Goal: Transaction & Acquisition: Subscribe to service/newsletter

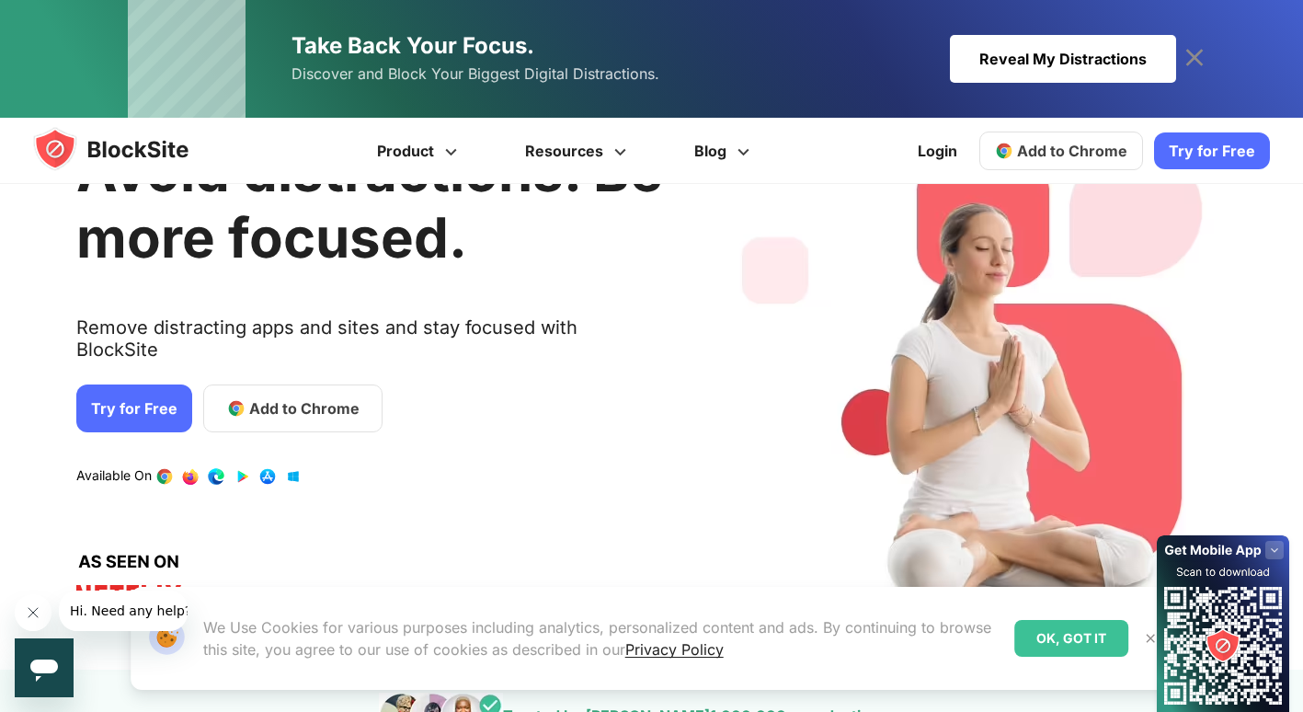
scroll to position [105, 0]
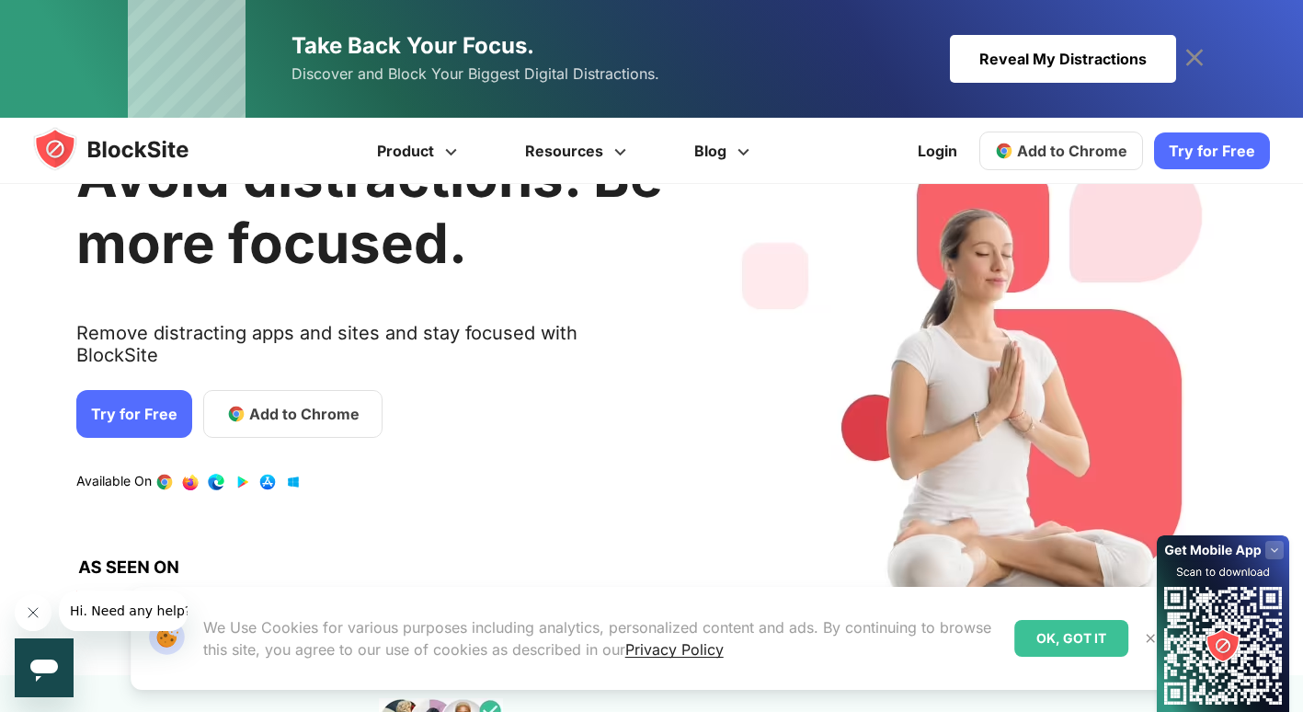
click at [1147, 641] on img at bounding box center [1150, 638] width 15 height 15
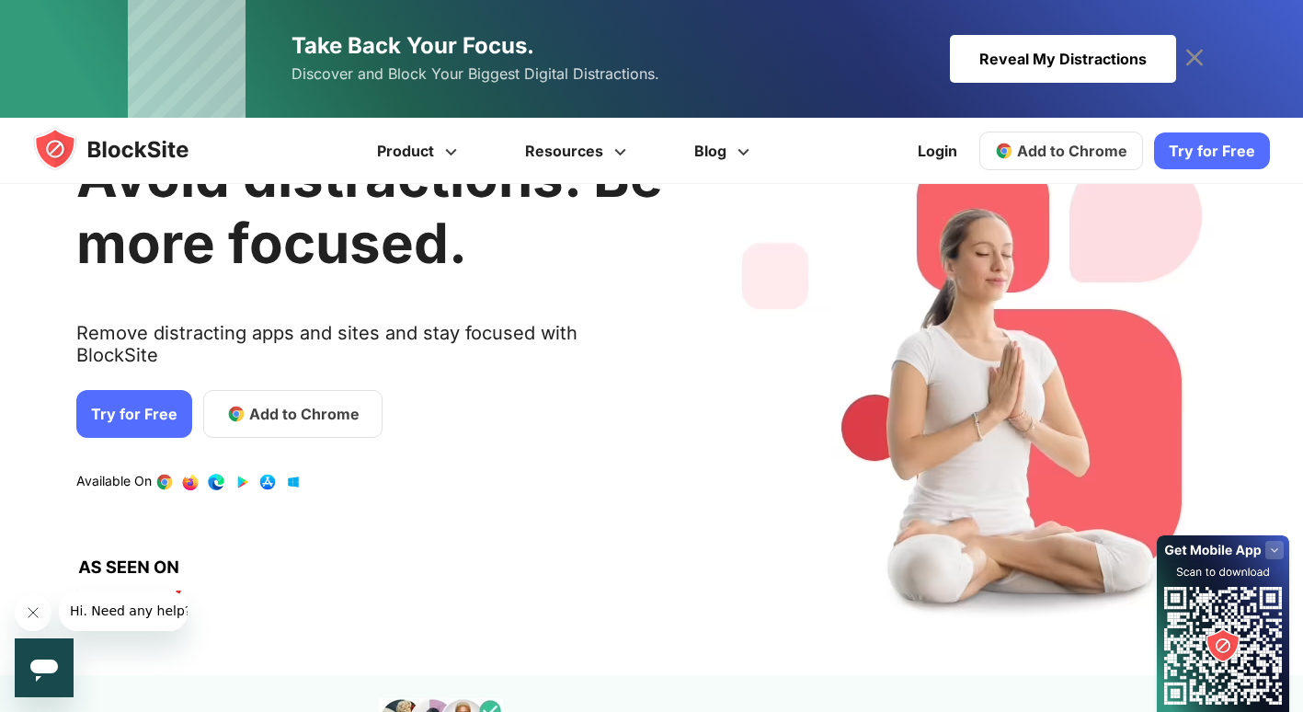
click at [1201, 55] on icon at bounding box center [1194, 57] width 29 height 29
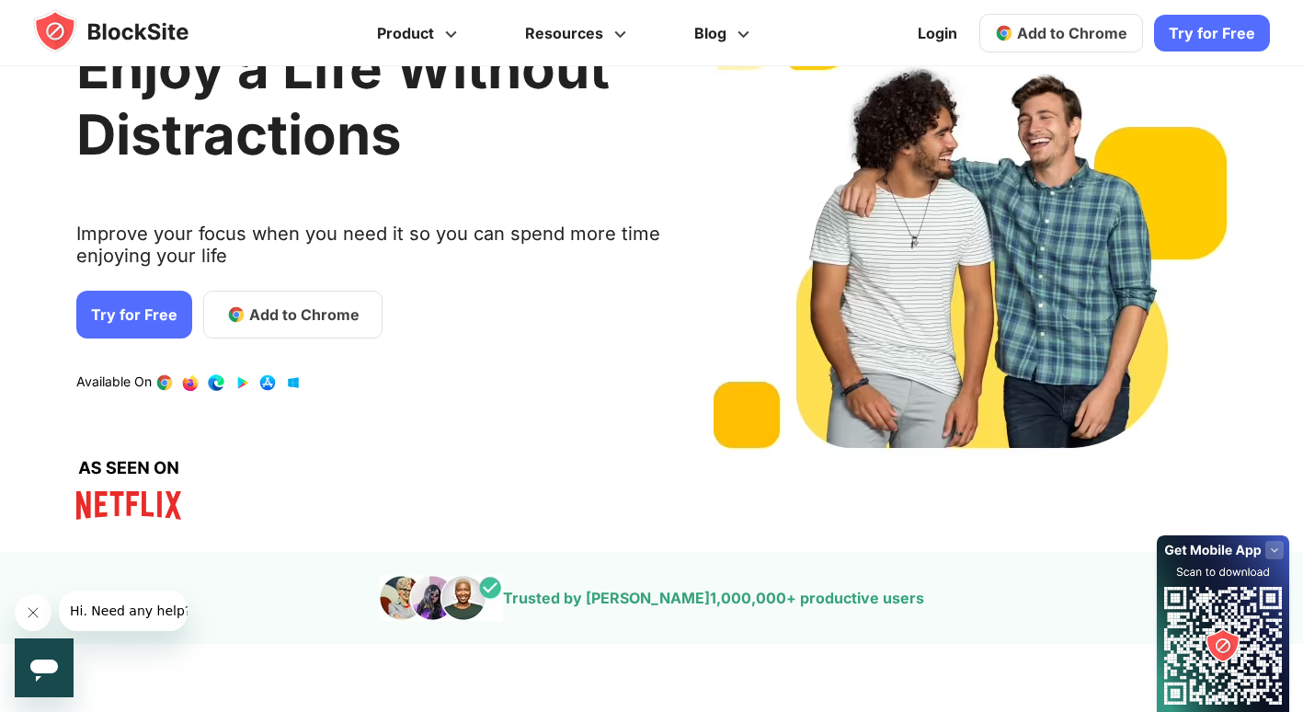
click at [1274, 553] on rect at bounding box center [1274, 550] width 18 height 18
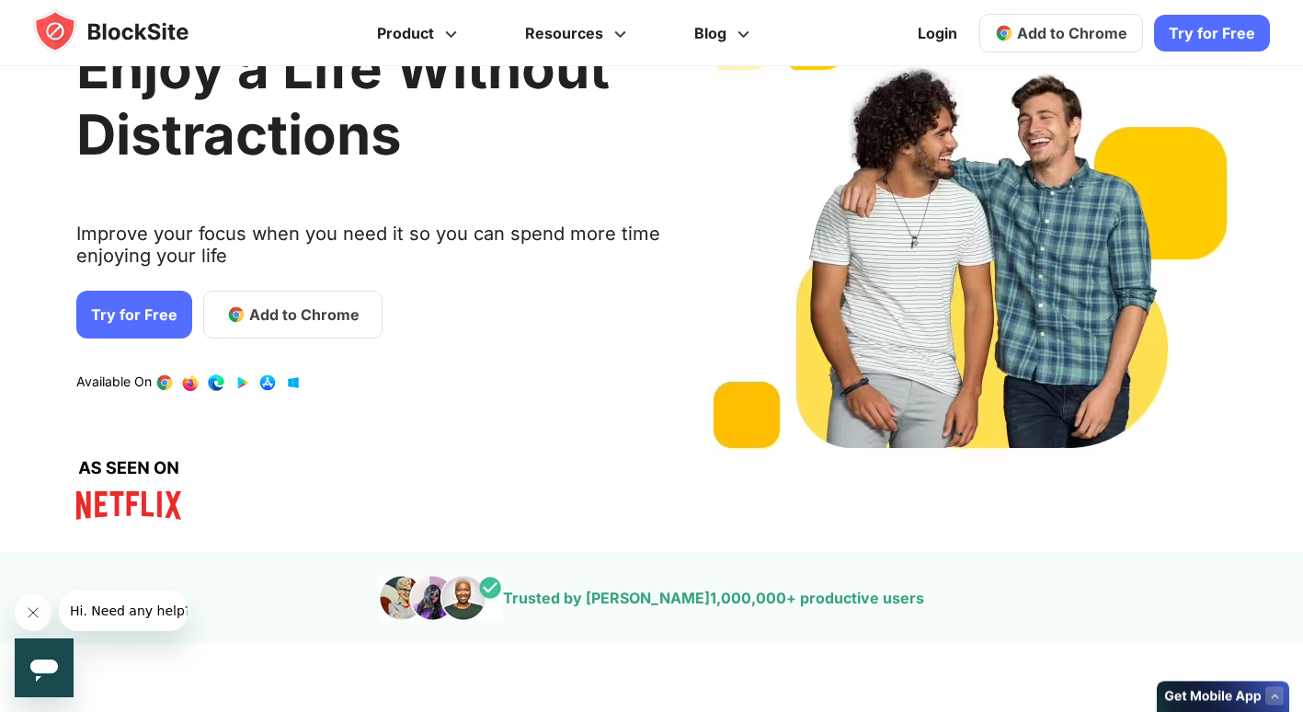
click at [354, 385] on div "Enjoy a Life Without Distractions Improve your focus when you need it so you ca…" at bounding box center [645, 256] width 1317 height 534
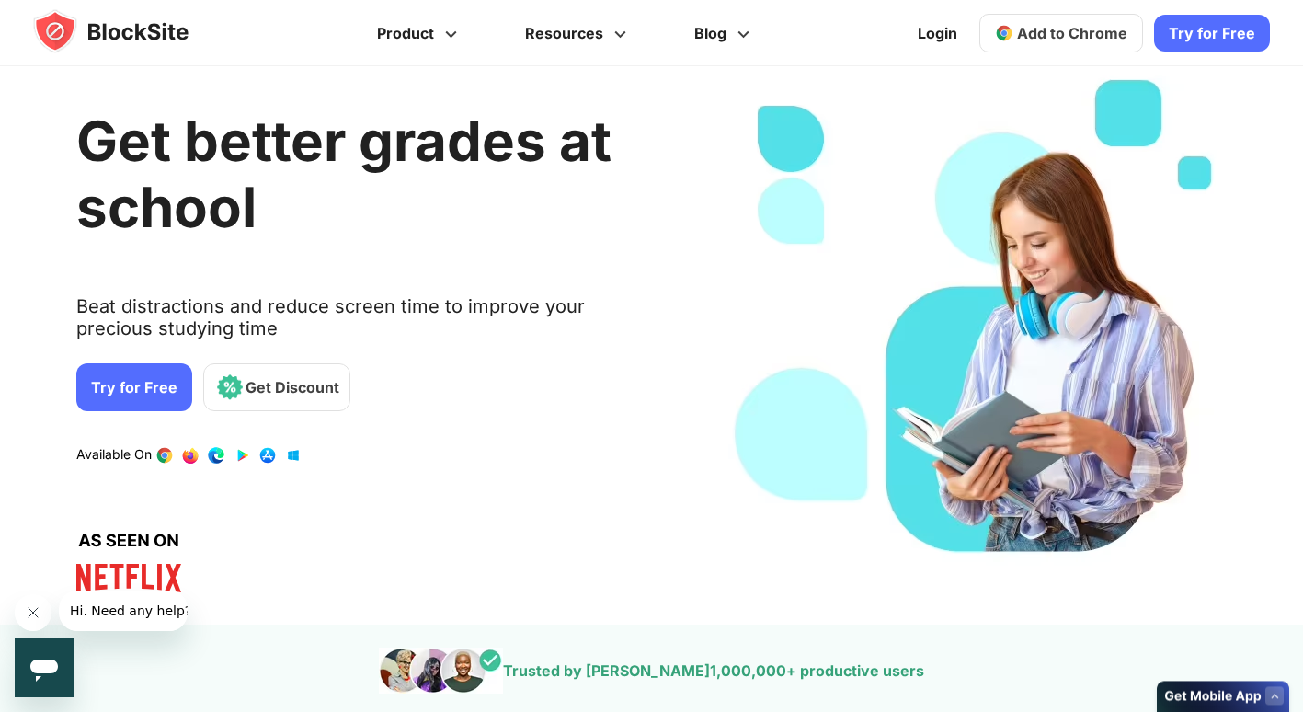
scroll to position [0, 0]
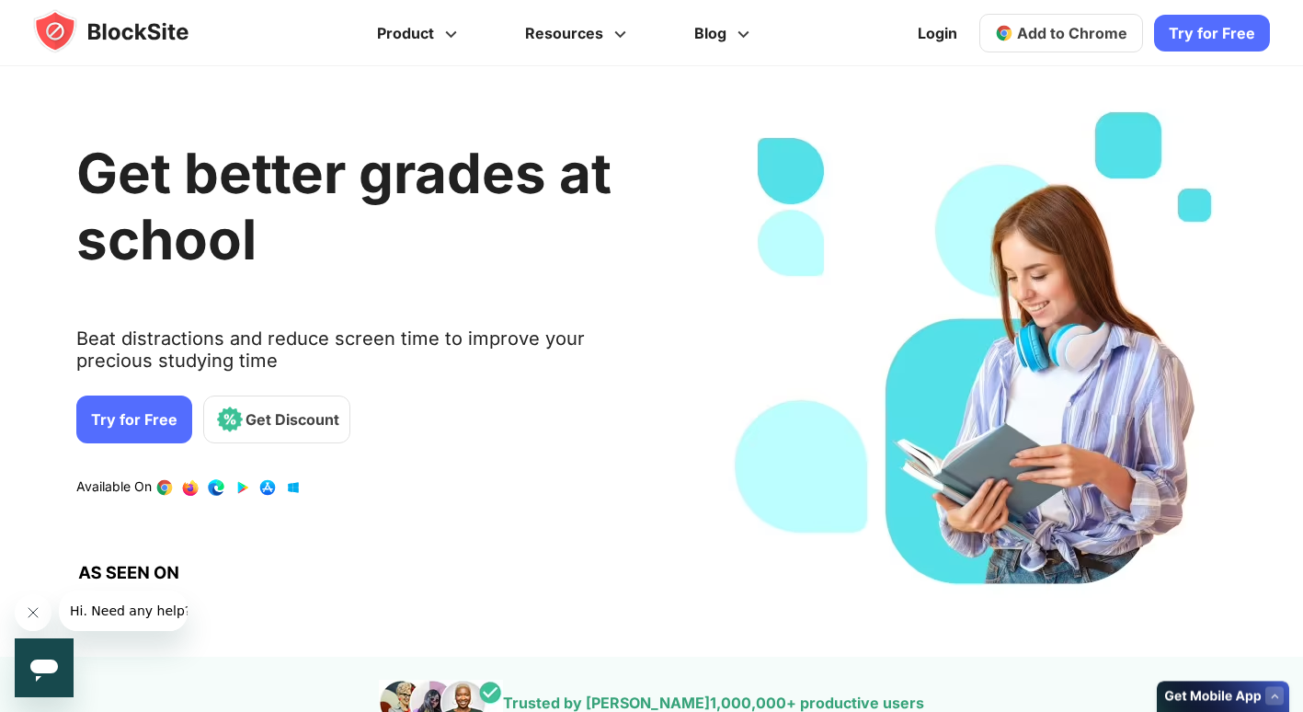
click at [1206, 34] on link "Try for Free" at bounding box center [1212, 33] width 116 height 37
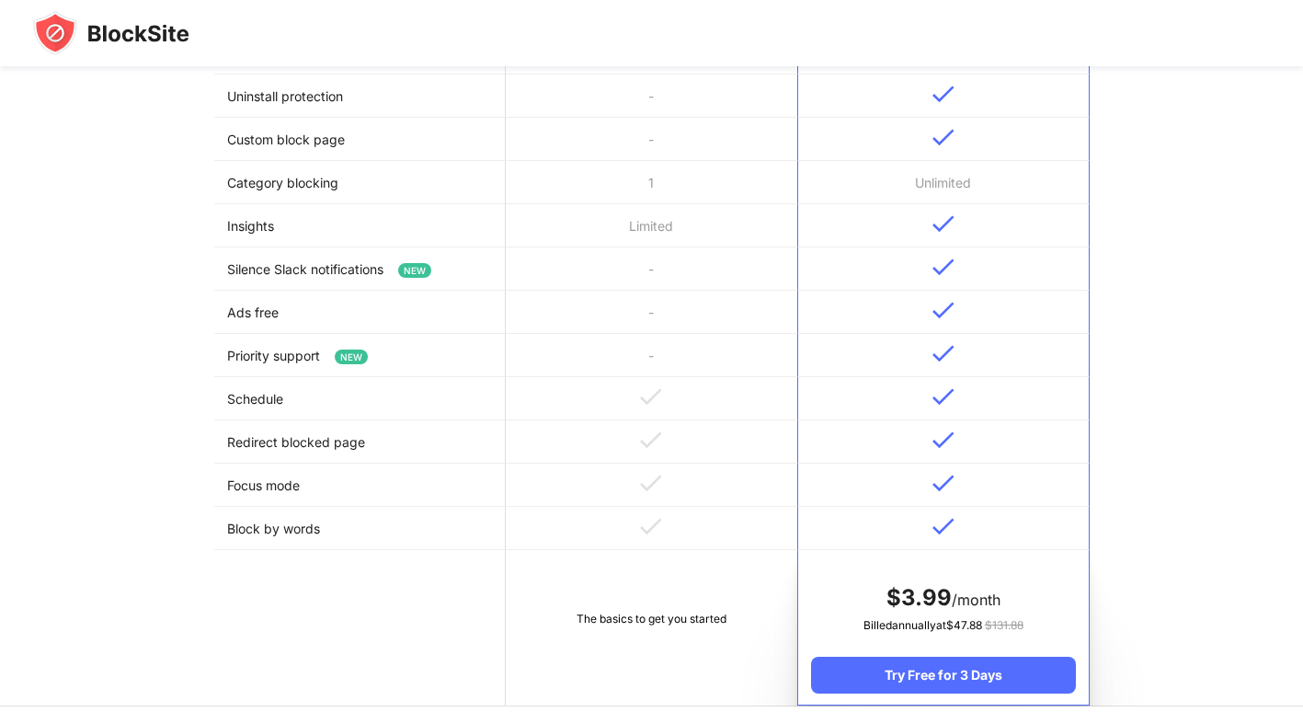
scroll to position [582, 0]
